Goal: Browse casually

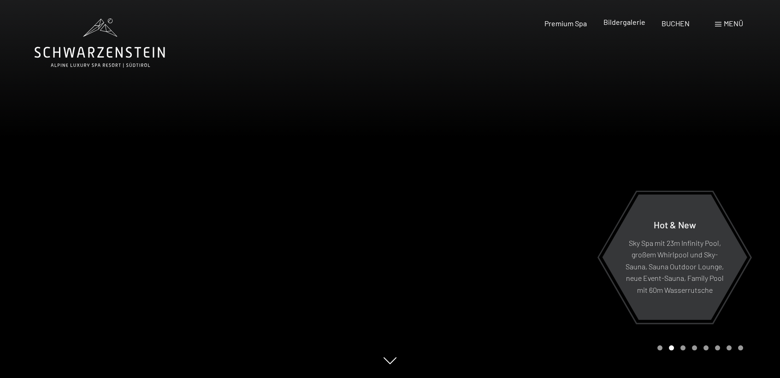
click at [619, 20] on span "Bildergalerie" at bounding box center [624, 22] width 42 height 9
click at [533, 148] on div at bounding box center [585, 189] width 390 height 378
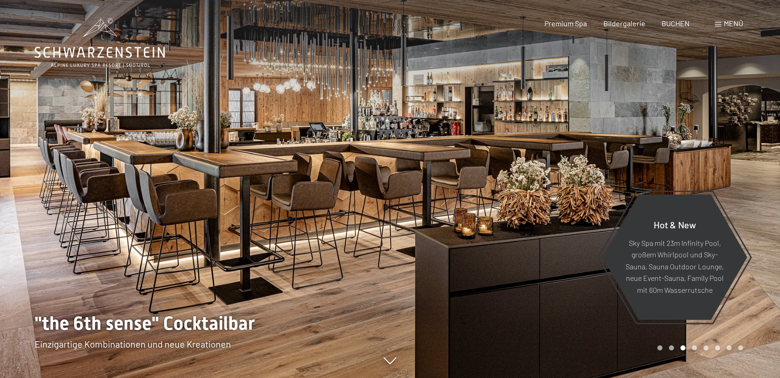
click at [692, 136] on div at bounding box center [585, 189] width 390 height 378
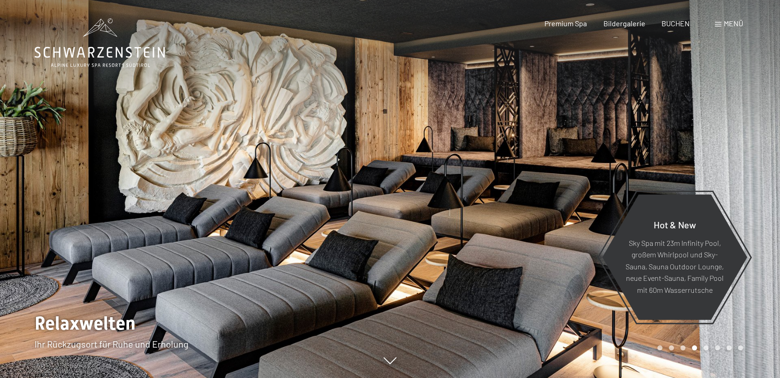
click at [692, 136] on div at bounding box center [585, 189] width 390 height 378
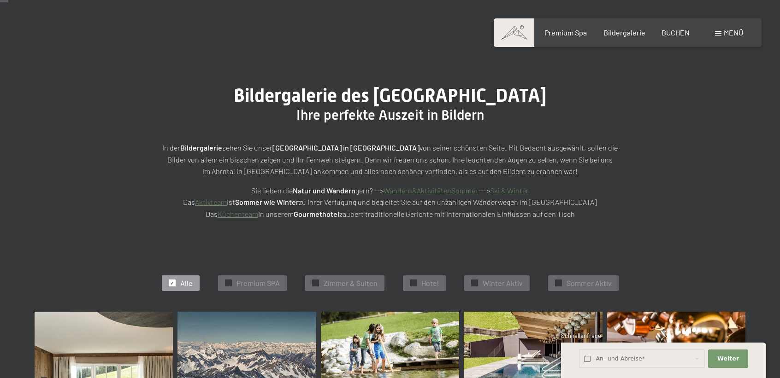
scroll to position [138, 0]
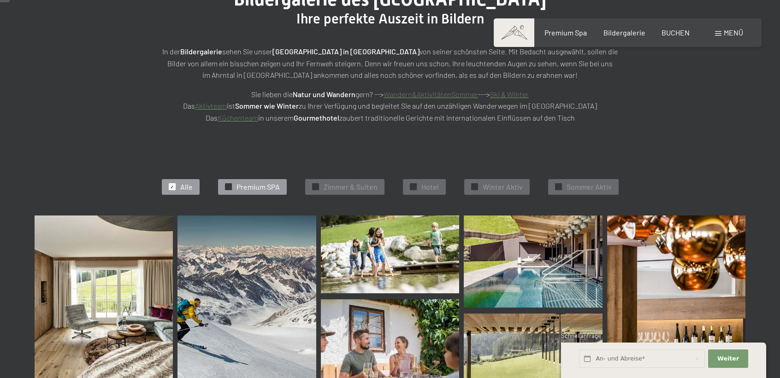
click at [245, 188] on span "Premium SPA" at bounding box center [257, 187] width 43 height 10
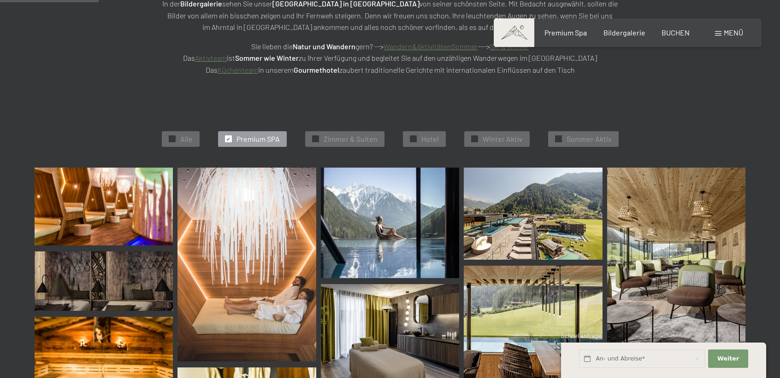
scroll to position [186, 0]
click at [663, 230] on img at bounding box center [676, 260] width 138 height 185
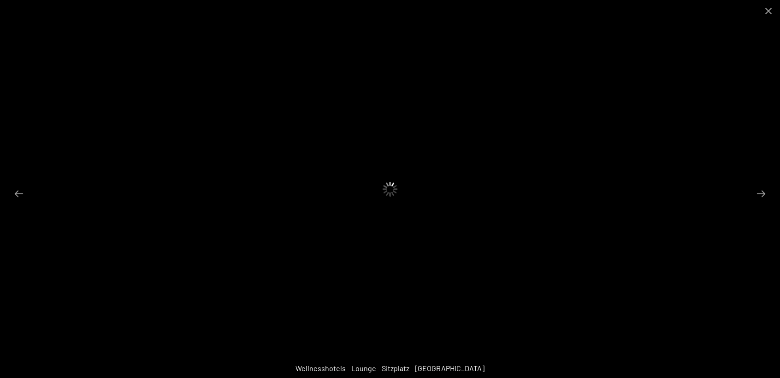
scroll to position [278, 0]
click at [759, 192] on button "Next slide" at bounding box center [760, 194] width 19 height 18
